Goal: Task Accomplishment & Management: Manage account settings

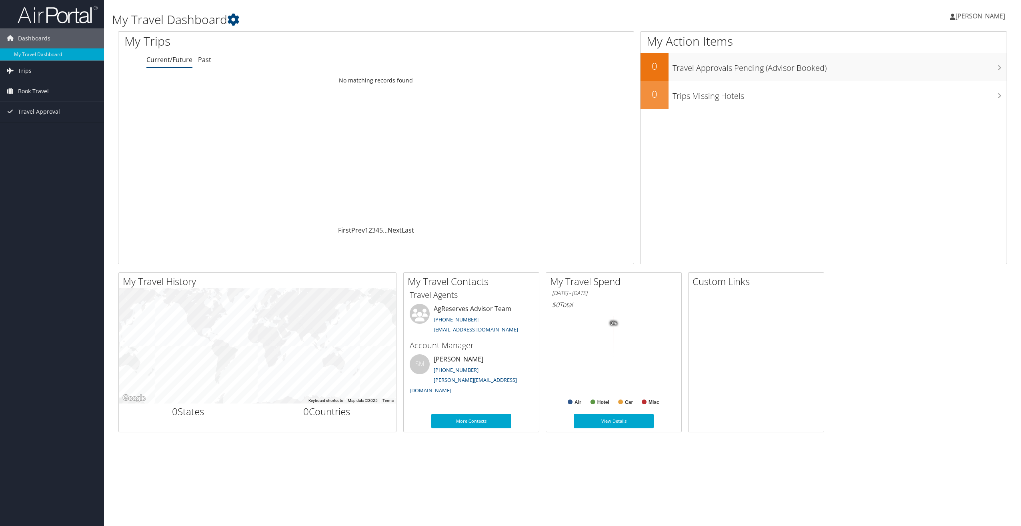
click at [974, 16] on span "[PERSON_NAME]" at bounding box center [980, 16] width 50 height 9
click at [935, 47] on link "My Settings" at bounding box center [959, 44] width 89 height 14
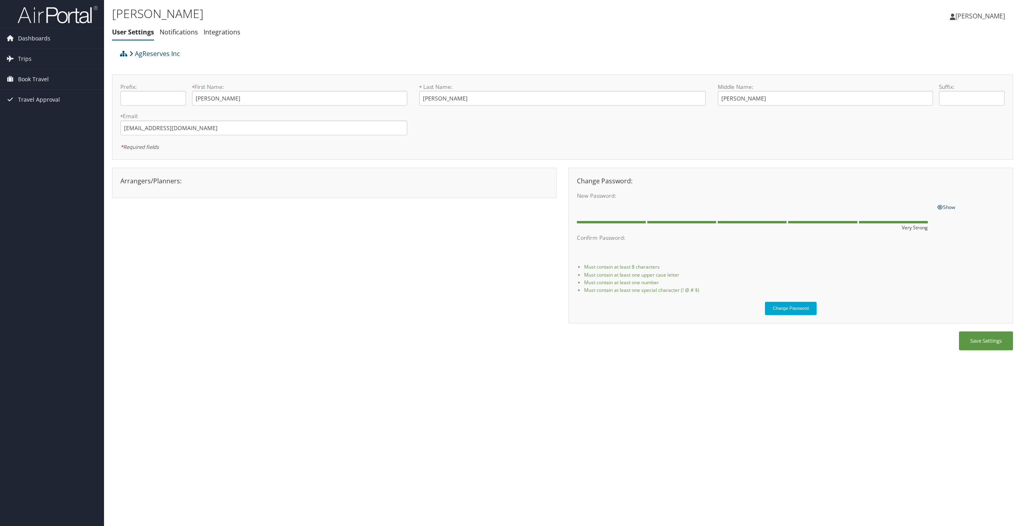
click at [947, 206] on span "Show" at bounding box center [946, 207] width 18 height 7
click at [799, 311] on button "Change Password" at bounding box center [791, 308] width 52 height 13
click at [978, 339] on button "Save Settings" at bounding box center [986, 340] width 54 height 19
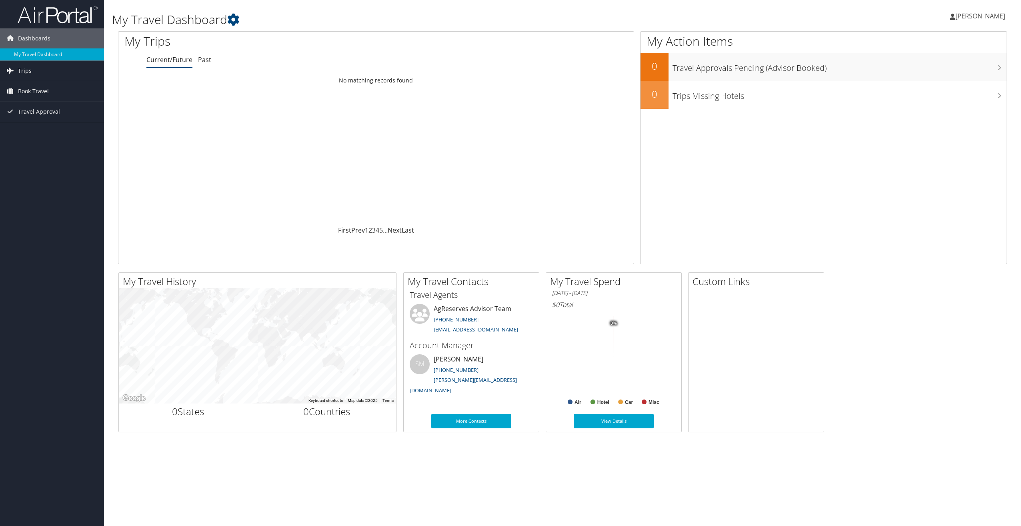
click at [991, 14] on span "[PERSON_NAME]" at bounding box center [980, 16] width 50 height 9
click at [945, 43] on link "My Settings" at bounding box center [959, 44] width 89 height 14
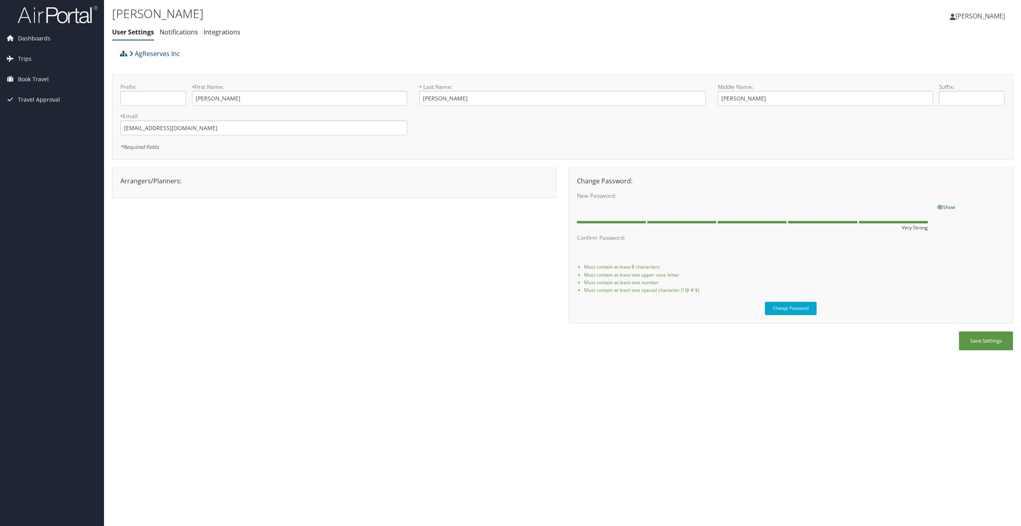
click at [860, 273] on li "Must contain at least one upper case letter" at bounding box center [794, 275] width 420 height 8
click at [984, 344] on button "Save Settings" at bounding box center [986, 340] width 54 height 19
